Goal: Information Seeking & Learning: Check status

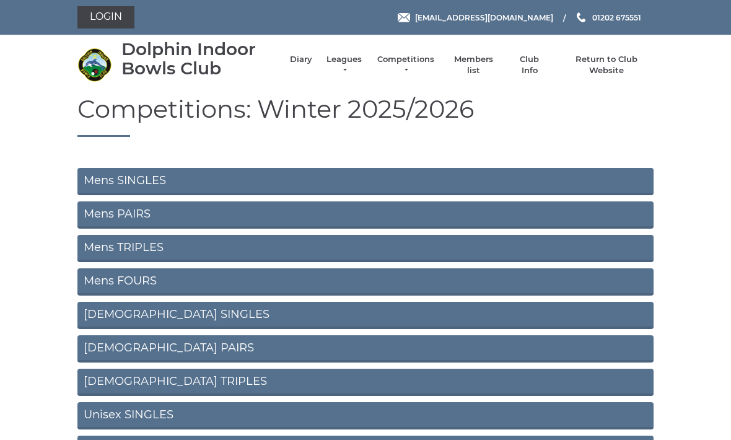
click at [511, 184] on link "Mens SINGLES" at bounding box center [365, 181] width 576 height 27
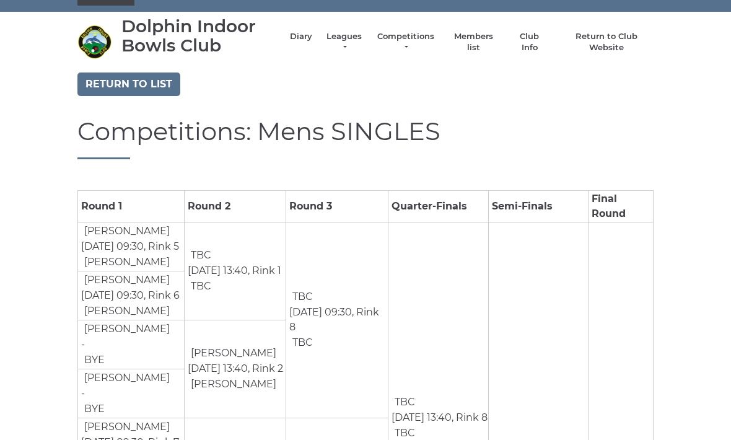
scroll to position [38, 0]
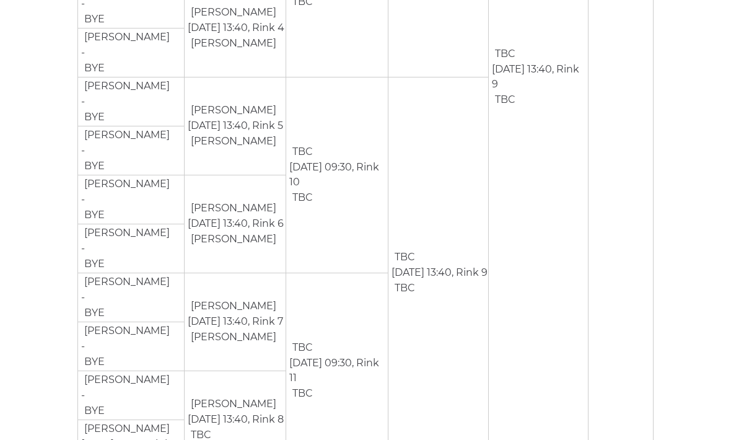
scroll to position [551, 0]
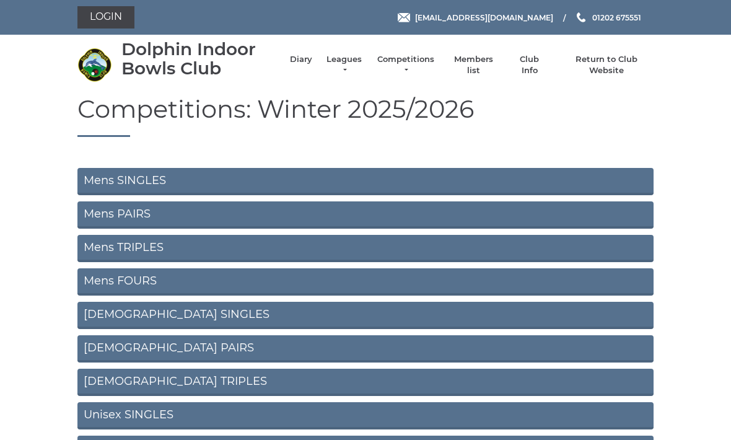
click at [443, 214] on link "Mens PAIRS" at bounding box center [365, 214] width 576 height 27
click at [341, 240] on link "Mens TRIPLES" at bounding box center [365, 248] width 576 height 27
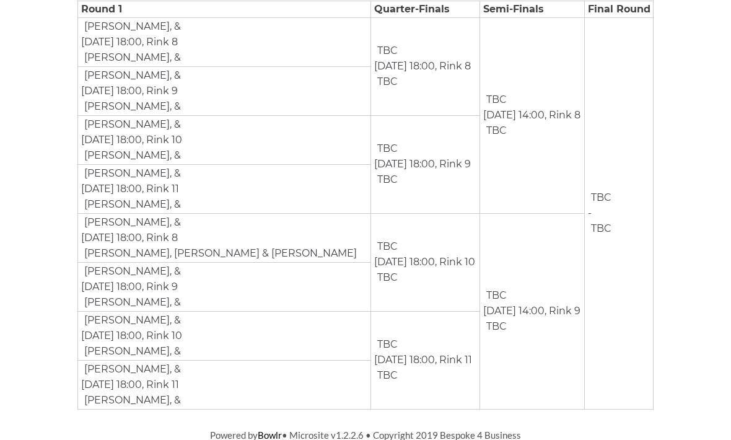
scroll to position [213, 0]
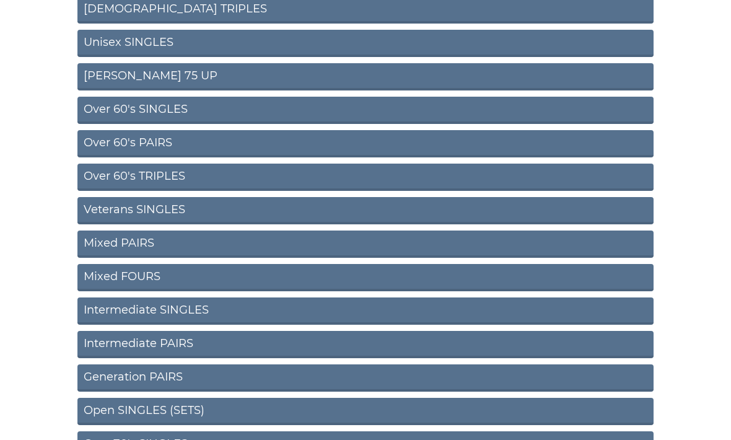
scroll to position [409, 0]
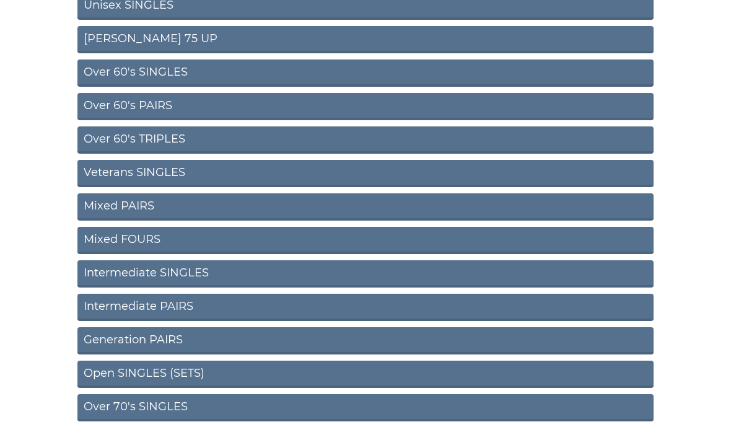
click at [271, 336] on link "Generation PAIRS" at bounding box center [365, 341] width 576 height 27
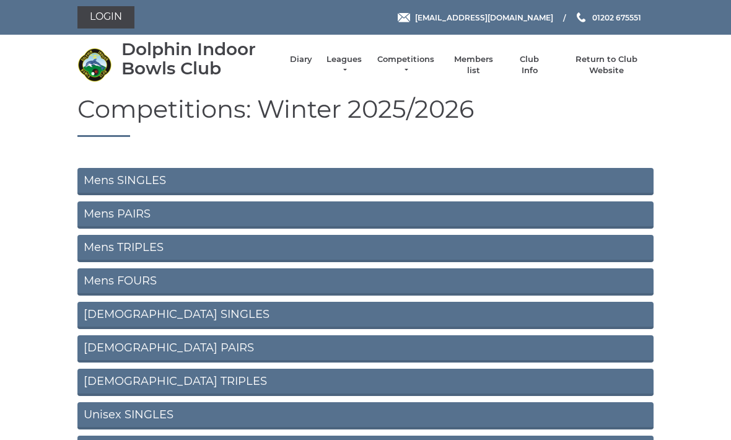
scroll to position [450, 0]
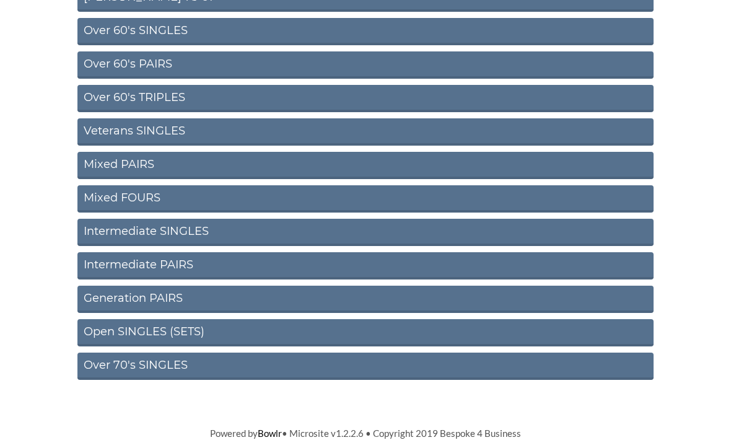
click at [330, 329] on link "Open SINGLES (SETS)" at bounding box center [365, 333] width 576 height 27
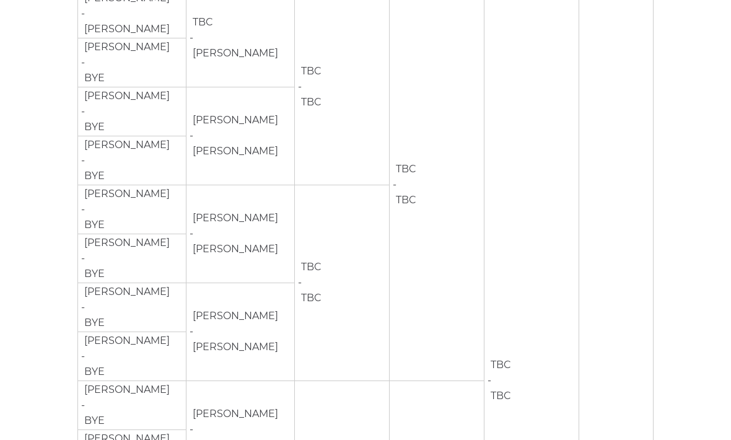
scroll to position [267, 0]
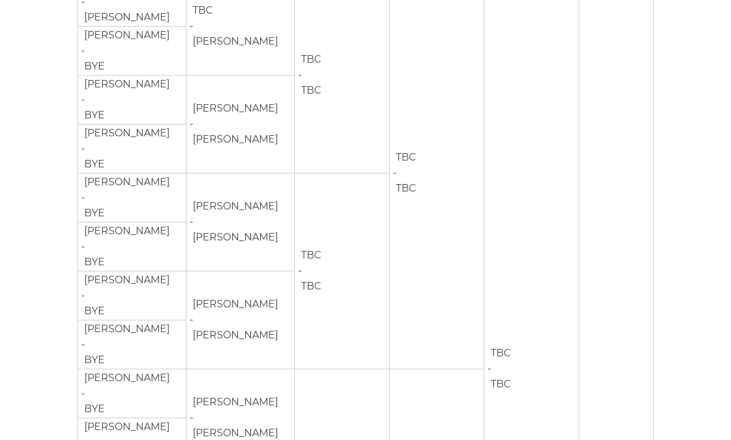
click at [344, 365] on td "TBC - TBC" at bounding box center [342, 271] width 95 height 196
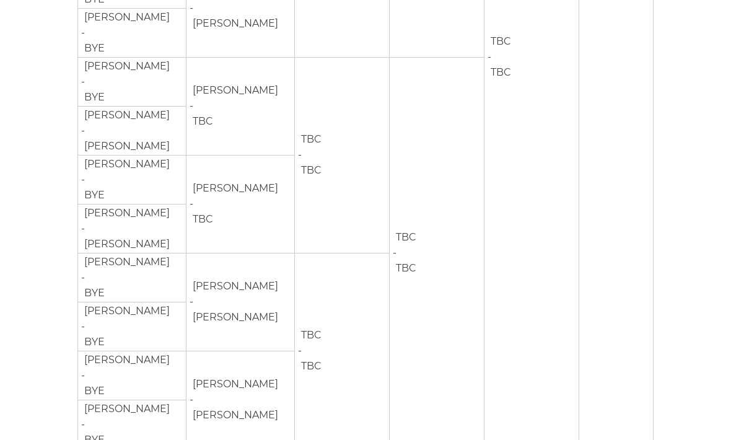
scroll to position [1403, 0]
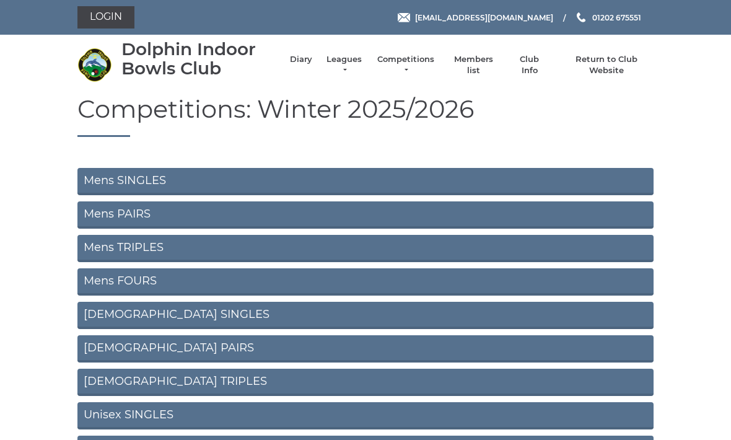
click at [150, 177] on link "Mens SINGLES" at bounding box center [365, 181] width 576 height 27
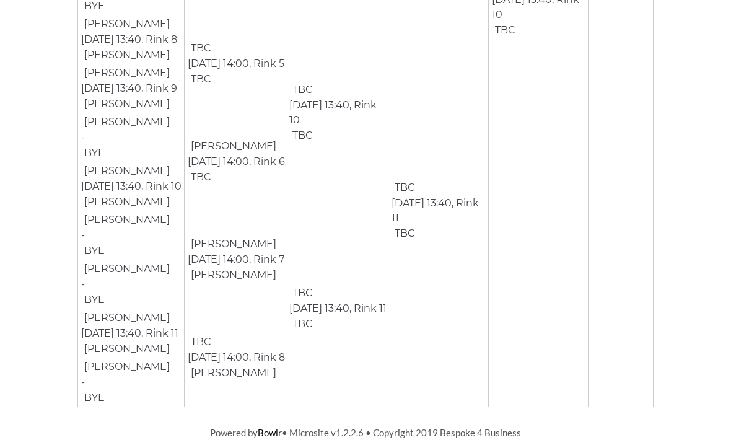
scroll to position [1551, 0]
